Goal: Contribute content: Add original content to the website for others to see

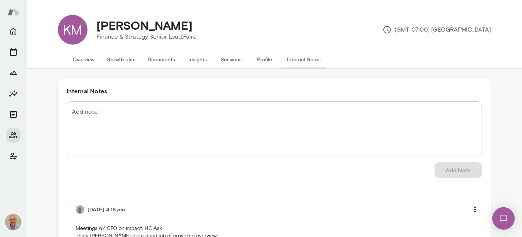
click at [150, 123] on textarea "Add note" at bounding box center [274, 129] width 405 height 43
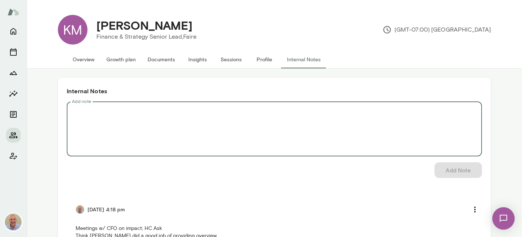
paste textarea "**********"
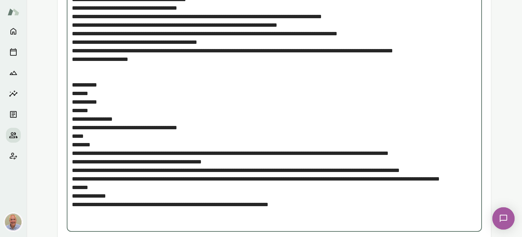
scroll to position [132, 0]
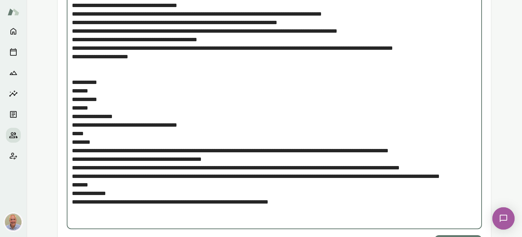
drag, startPoint x: 99, startPoint y: 109, endPoint x: 89, endPoint y: 101, distance: 12.7
click at [89, 101] on textarea "Add note" at bounding box center [274, 99] width 405 height 247
drag, startPoint x: 206, startPoint y: 125, endPoint x: 71, endPoint y: 88, distance: 140.3
click at [72, 88] on textarea "Add note" at bounding box center [274, 99] width 405 height 247
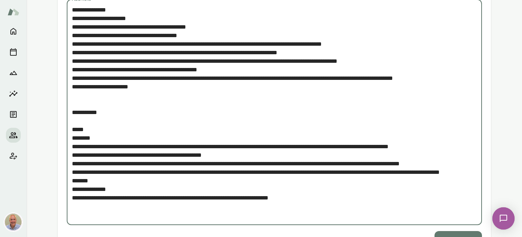
scroll to position [88, 0]
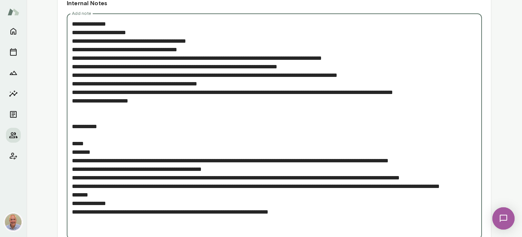
click at [69, 99] on div "* Add note" at bounding box center [275, 126] width 416 height 226
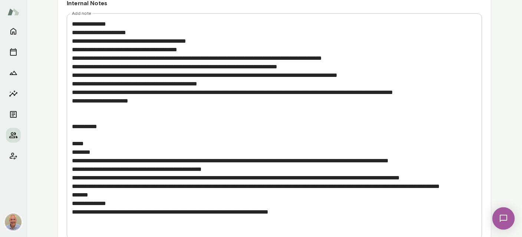
click at [71, 99] on div "* Add note" at bounding box center [275, 126] width 416 height 226
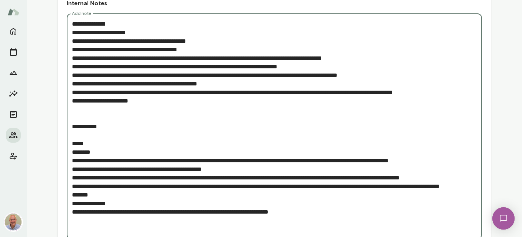
click at [79, 100] on textarea "Add note" at bounding box center [274, 126] width 405 height 213
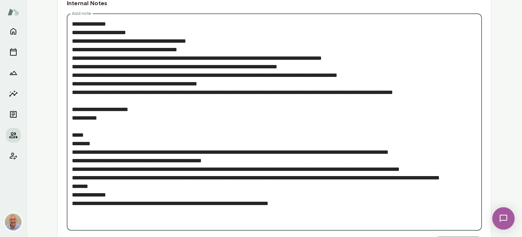
click at [238, 151] on textarea "Add note" at bounding box center [274, 122] width 405 height 205
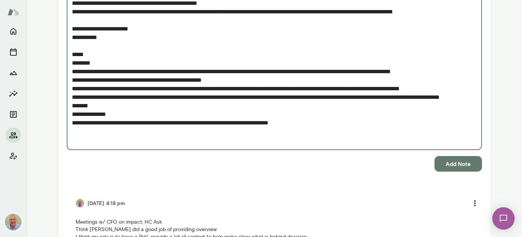
scroll to position [176, 0]
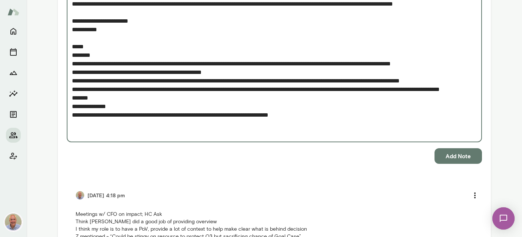
click at [113, 104] on textarea "Add note" at bounding box center [274, 33] width 405 height 205
click at [108, 52] on textarea "Add note" at bounding box center [274, 33] width 405 height 205
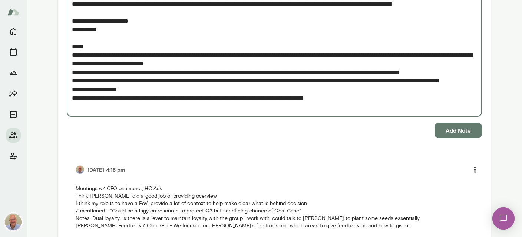
type textarea "**********"
click at [438, 134] on button "Add Note" at bounding box center [458, 130] width 47 height 16
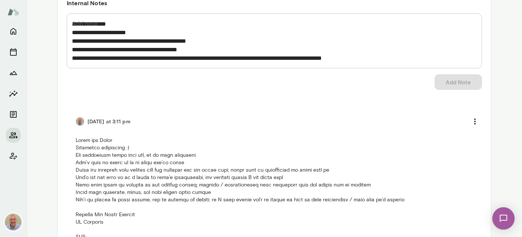
scroll to position [0, 0]
